Goal: Transaction & Acquisition: Purchase product/service

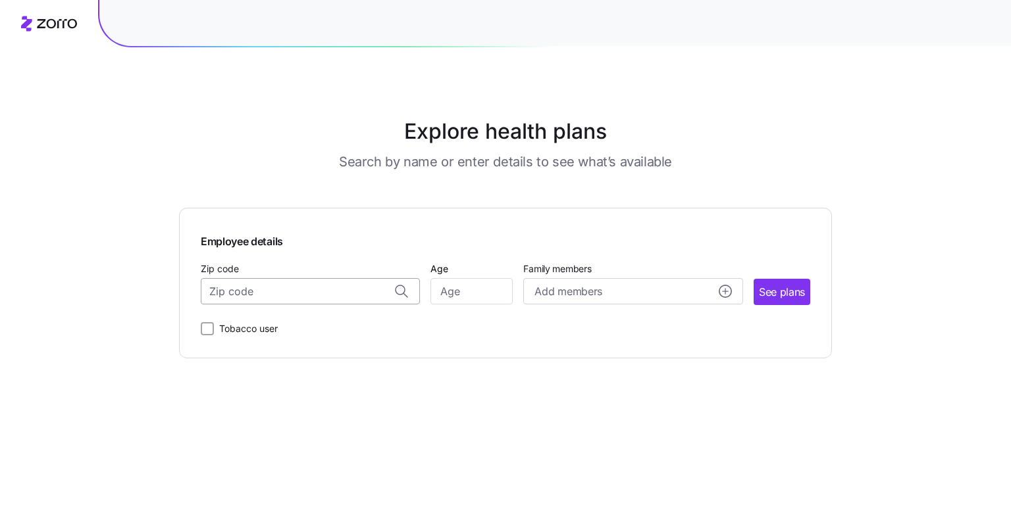
click at [264, 293] on input "Zip code" at bounding box center [310, 291] width 219 height 26
type input "03909"
click at [476, 294] on input "Age" at bounding box center [471, 291] width 82 height 26
click at [258, 296] on input "Zip code" at bounding box center [310, 291] width 219 height 26
click at [291, 328] on span "03909, [GEOGRAPHIC_DATA], [GEOGRAPHIC_DATA]" at bounding box center [308, 326] width 184 height 16
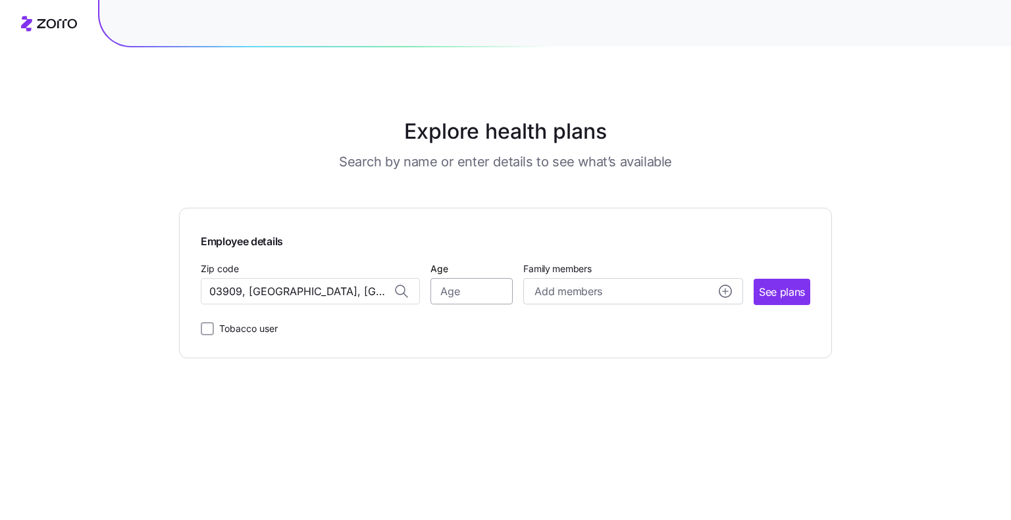
type input "03909, [GEOGRAPHIC_DATA], [GEOGRAPHIC_DATA]"
click at [457, 293] on input "Age" at bounding box center [471, 291] width 82 height 26
type input "38"
click at [605, 292] on div "Add members" at bounding box center [632, 292] width 197 height 16
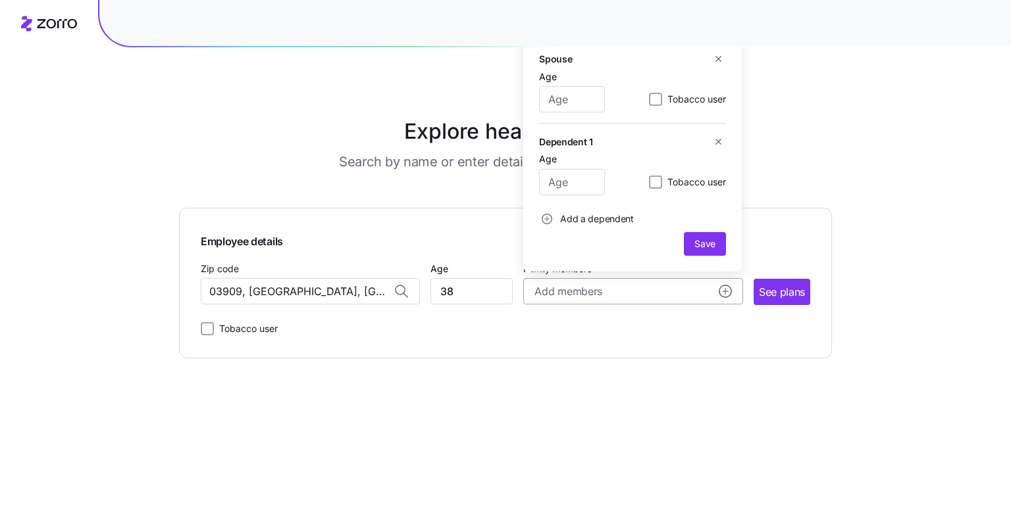
click at [732, 294] on button "Add members" at bounding box center [632, 291] width 219 height 26
click at [564, 94] on input "Age" at bounding box center [572, 99] width 66 height 26
click at [567, 180] on input "Age" at bounding box center [572, 181] width 66 height 26
click at [580, 97] on input "38" at bounding box center [572, 99] width 66 height 26
type input "39"
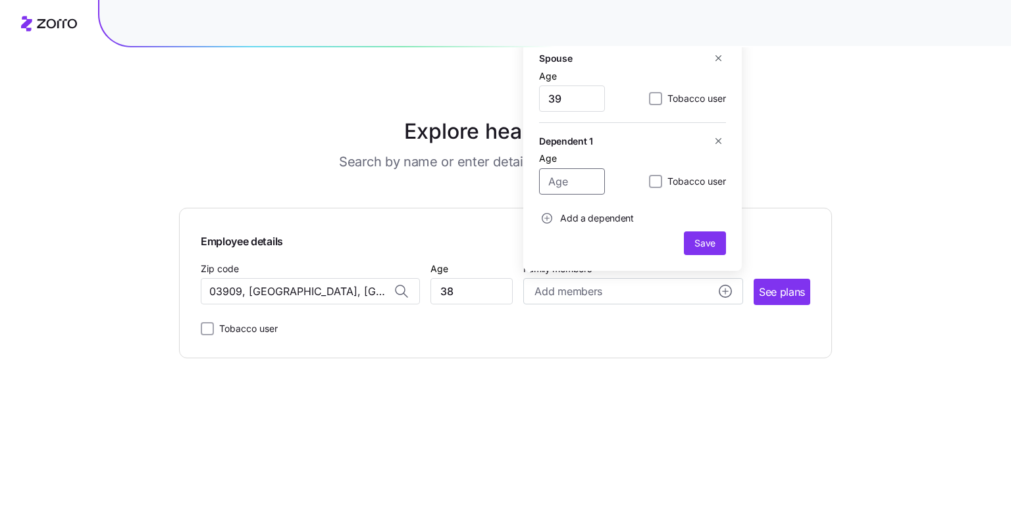
click at [578, 180] on input "Age" at bounding box center [572, 181] width 66 height 26
type input "8"
click at [587, 216] on span "Add a dependent" at bounding box center [597, 218] width 74 height 13
click at [545, 220] on circle "add icon" at bounding box center [547, 219] width 10 height 10
click at [568, 110] on input "Age" at bounding box center [572, 110] width 66 height 26
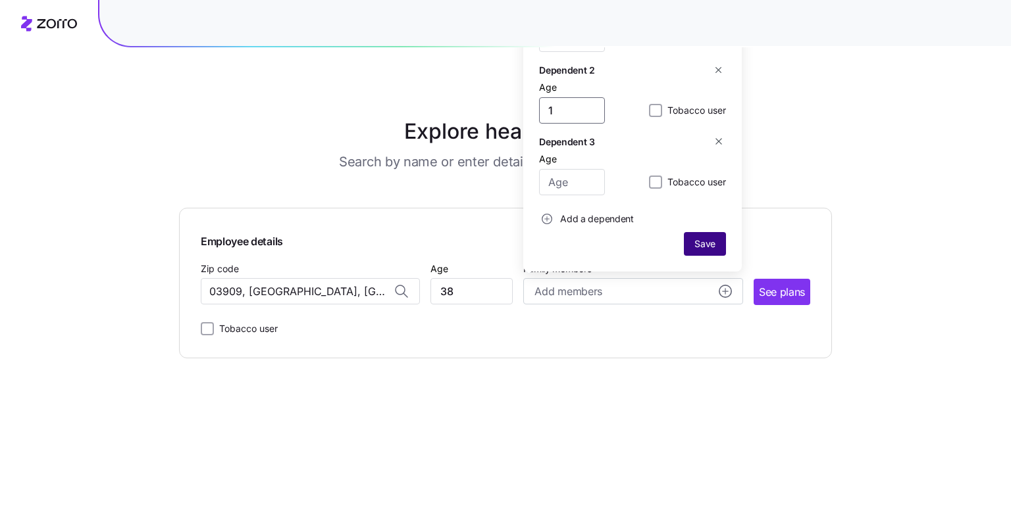
type input "1"
click at [713, 244] on span "Save" at bounding box center [704, 244] width 21 height 13
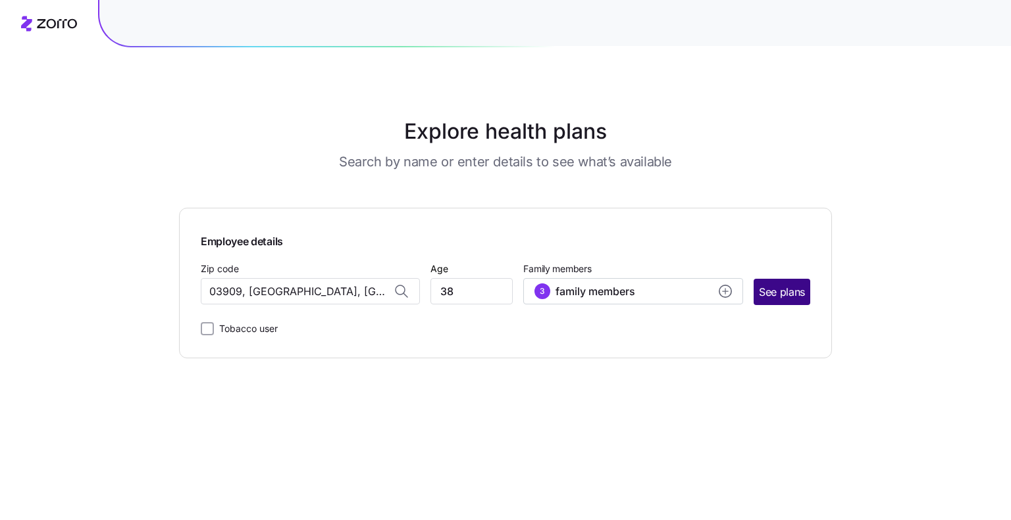
click at [790, 293] on span "See plans" at bounding box center [782, 292] width 46 height 16
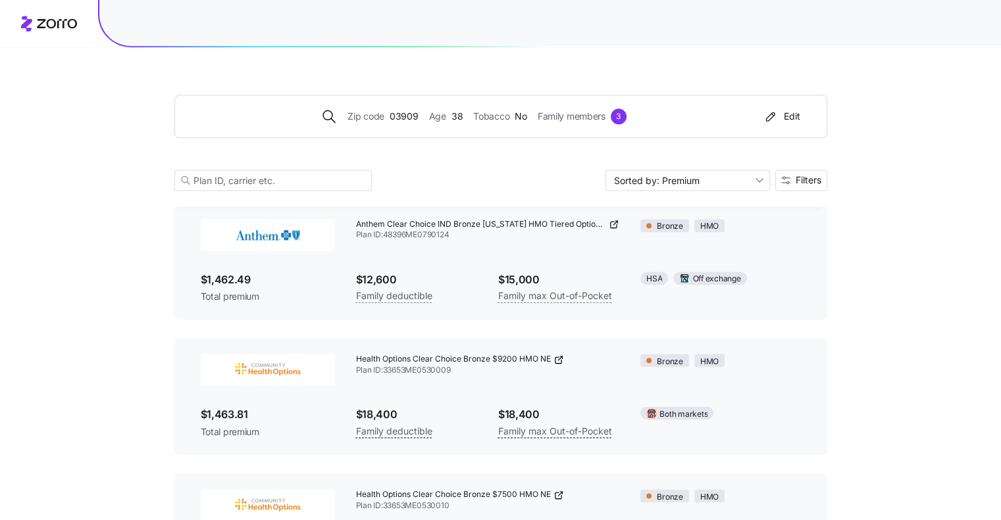
scroll to position [1760, 0]
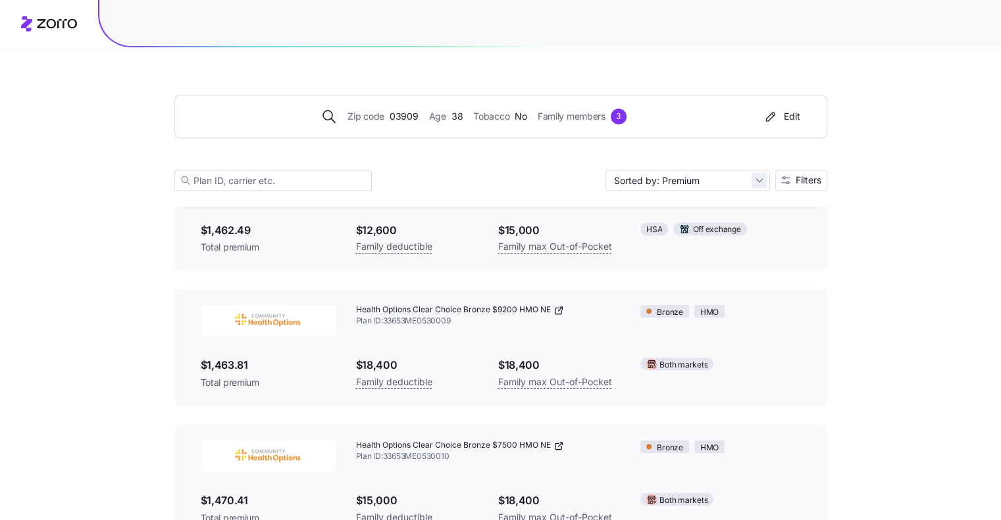
click at [751, 180] on input "Sorted by: Premium" at bounding box center [687, 180] width 164 height 21
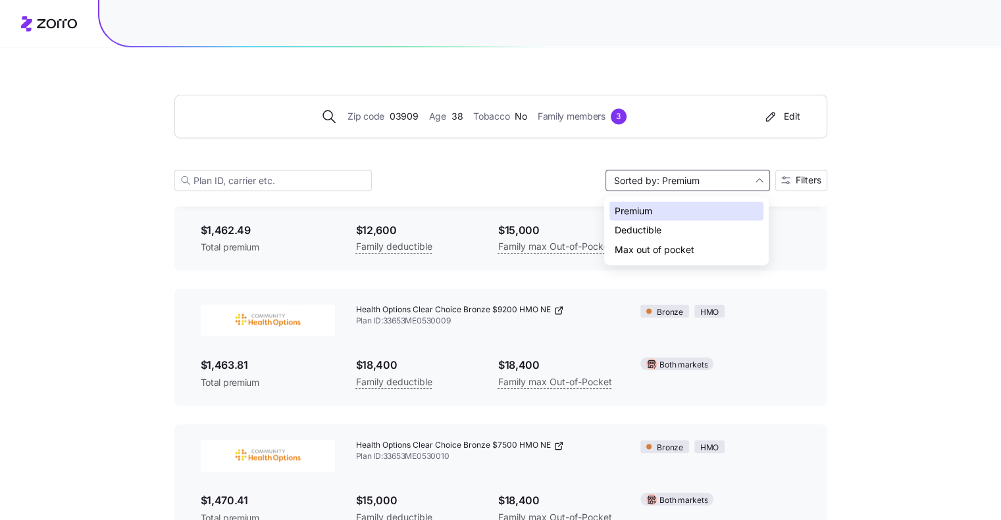
click at [659, 231] on div "Deductible" at bounding box center [686, 230] width 154 height 20
type input "Sorted by: Deductible"
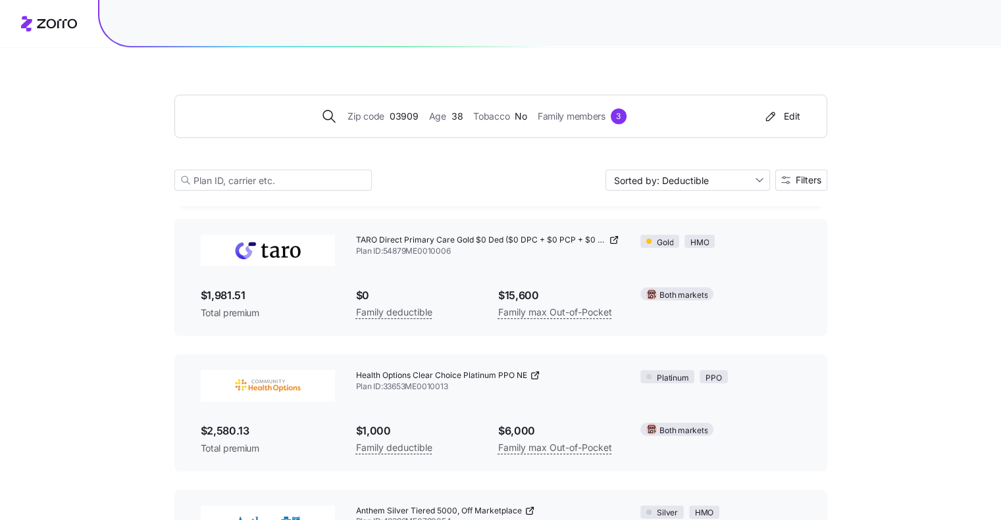
scroll to position [76, 0]
